Goal: Task Accomplishment & Management: Manage account settings

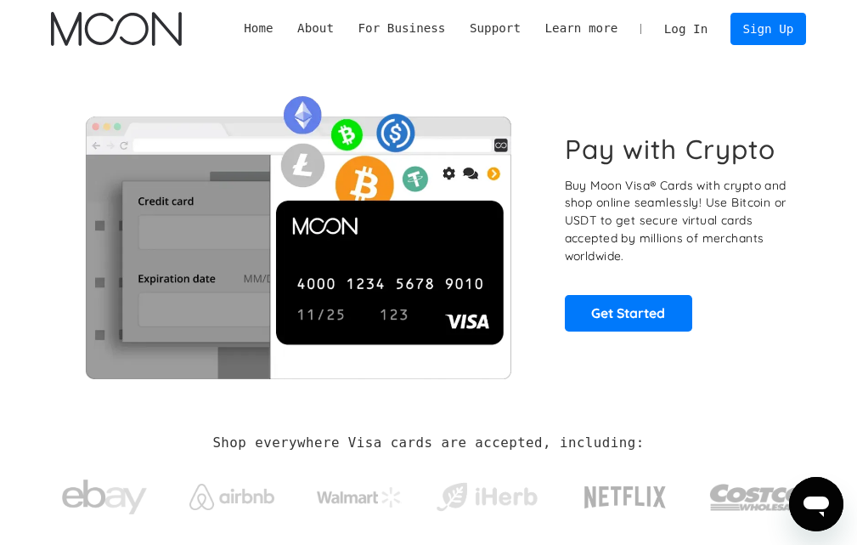
click at [689, 32] on link "Log In" at bounding box center [687, 28] width 68 height 31
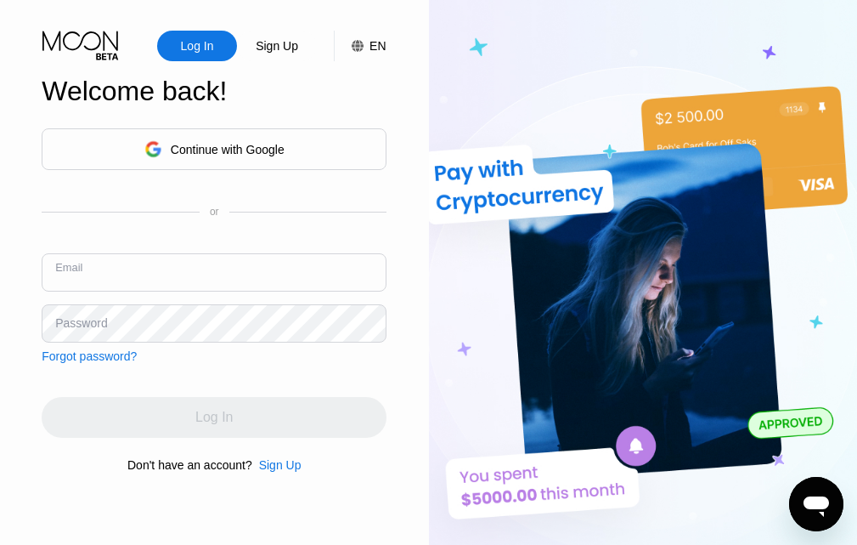
click at [283, 277] on input "text" at bounding box center [214, 272] width 345 height 38
click at [141, 266] on input "text" at bounding box center [214, 272] width 345 height 38
paste input "andrehugh752@gmail.com"
type input "andrehugh752@gmail.com"
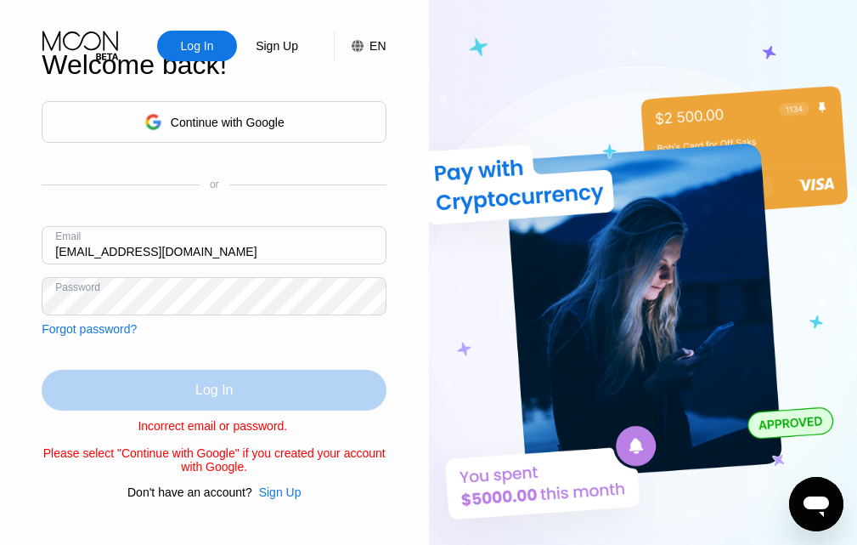
click at [246, 380] on div "Log In" at bounding box center [214, 390] width 345 height 41
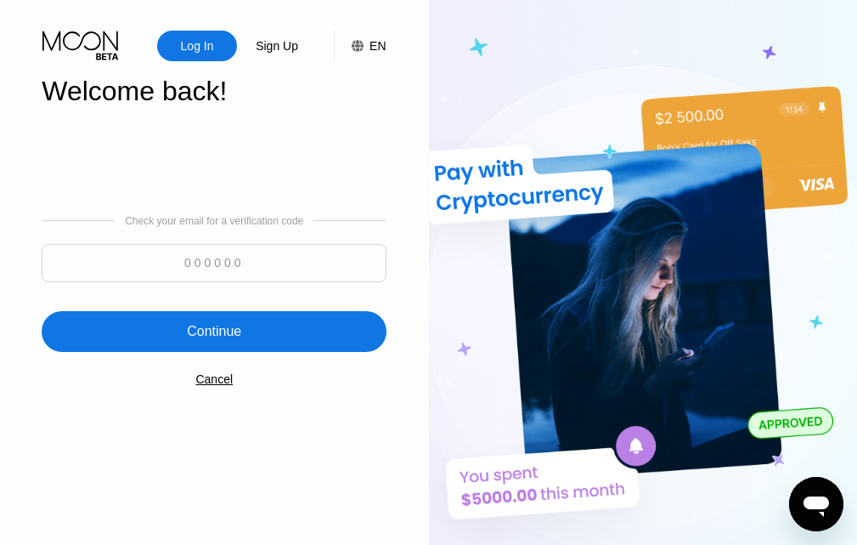
click at [258, 260] on input at bounding box center [214, 263] width 345 height 38
paste input "938939"
type input "938939"
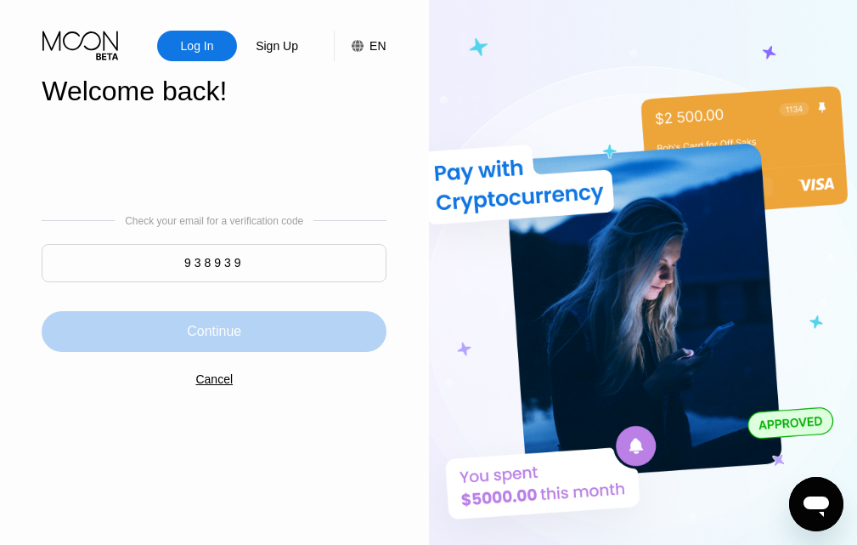
click at [218, 330] on div "Continue" at bounding box center [214, 331] width 54 height 17
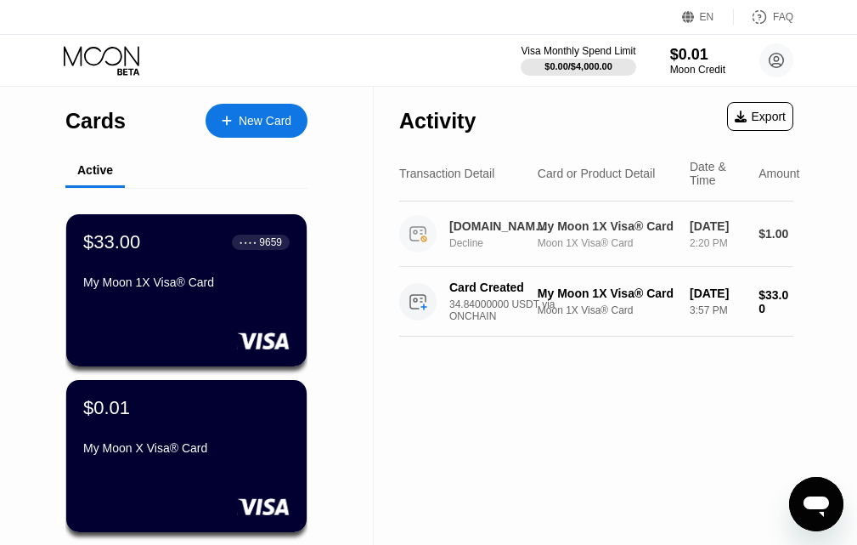
click at [535, 233] on div "DIGITALOCEAN.COM +3100000 NL" at bounding box center [501, 226] width 105 height 14
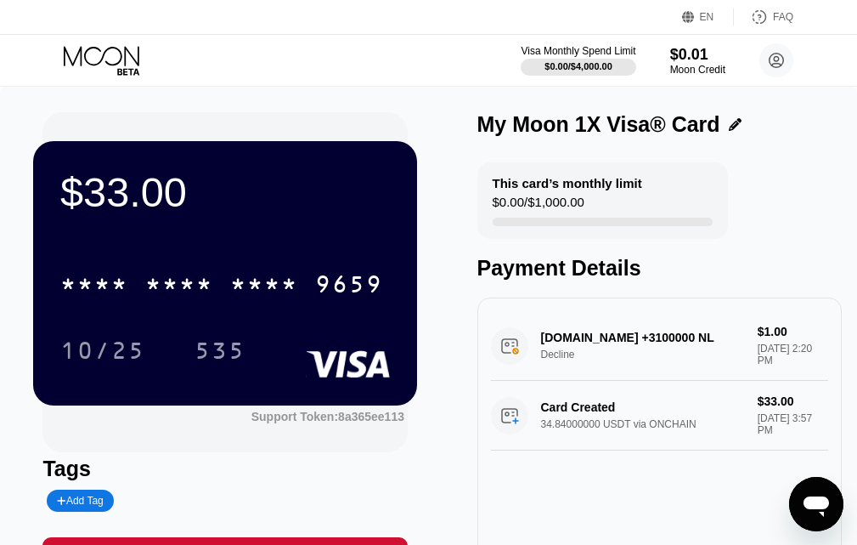
click at [833, 178] on div "This card’s monthly limit $0.00 / $1,000.00 Payment Details" at bounding box center [660, 221] width 365 height 118
click at [626, 349] on div "DIGITALOCEAN.COM +3100000 NL Decline $1.00 Aug 15, 2025 2:20 PM" at bounding box center [659, 346] width 337 height 70
click at [608, 434] on div "Card Created 34.84000000 USDT via ONCHAIN $33.00 Aug 08, 2025 3:57 PM" at bounding box center [659, 416] width 337 height 70
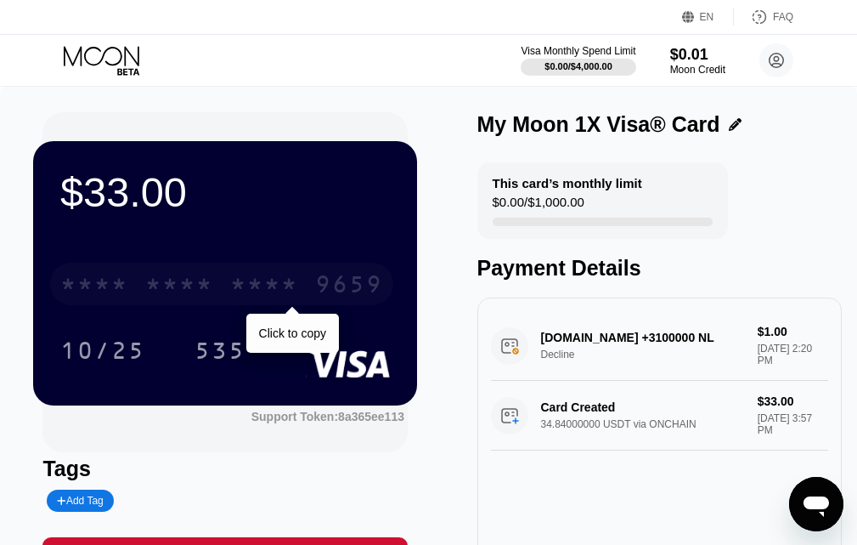
click at [240, 293] on div "* * * *" at bounding box center [264, 286] width 68 height 27
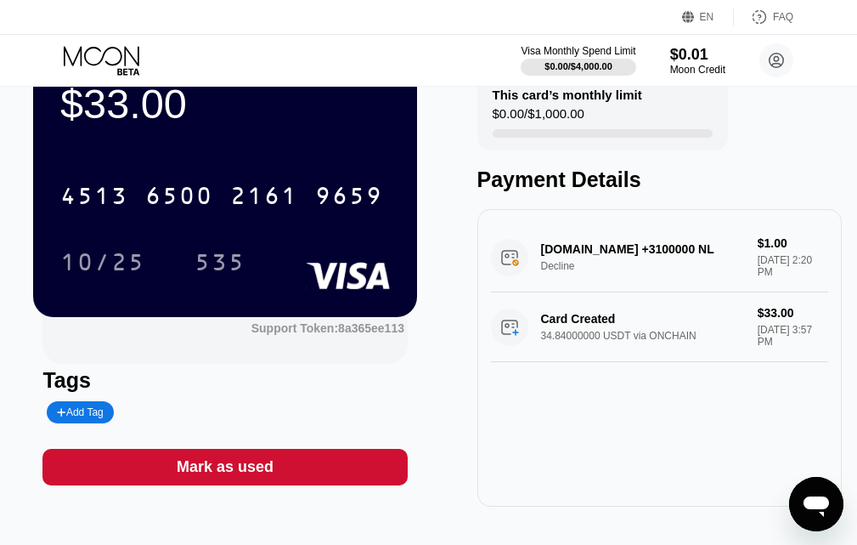
scroll to position [20, 0]
